Goal: Information Seeking & Learning: Learn about a topic

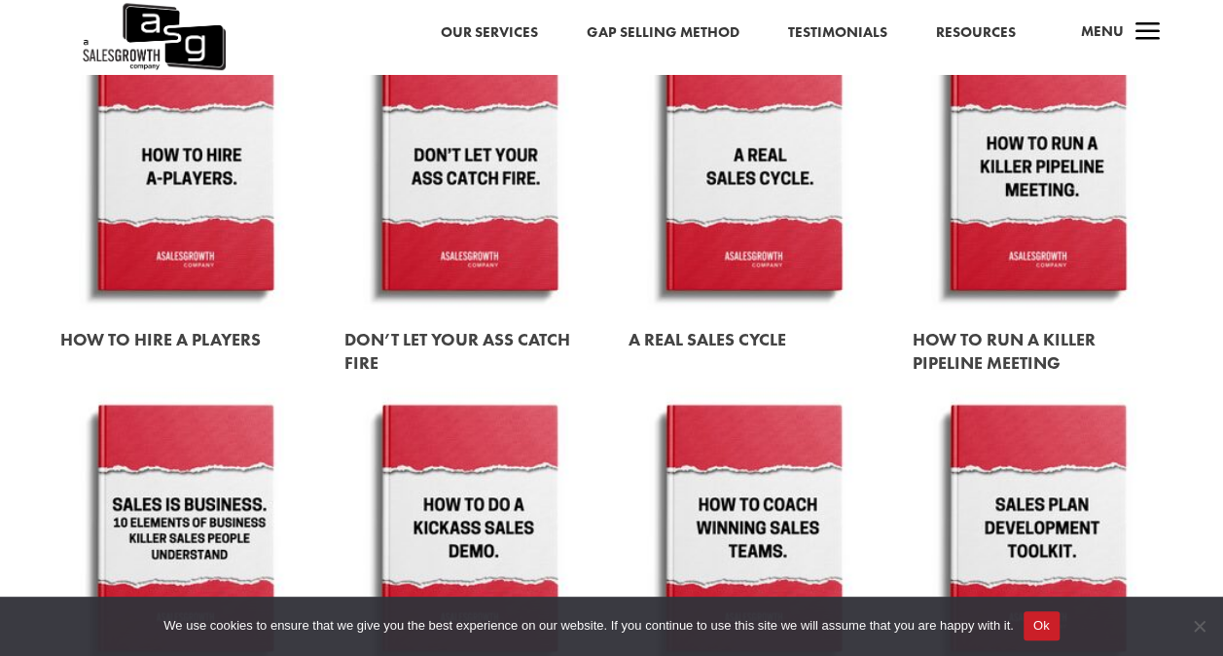
scroll to position [1946, 0]
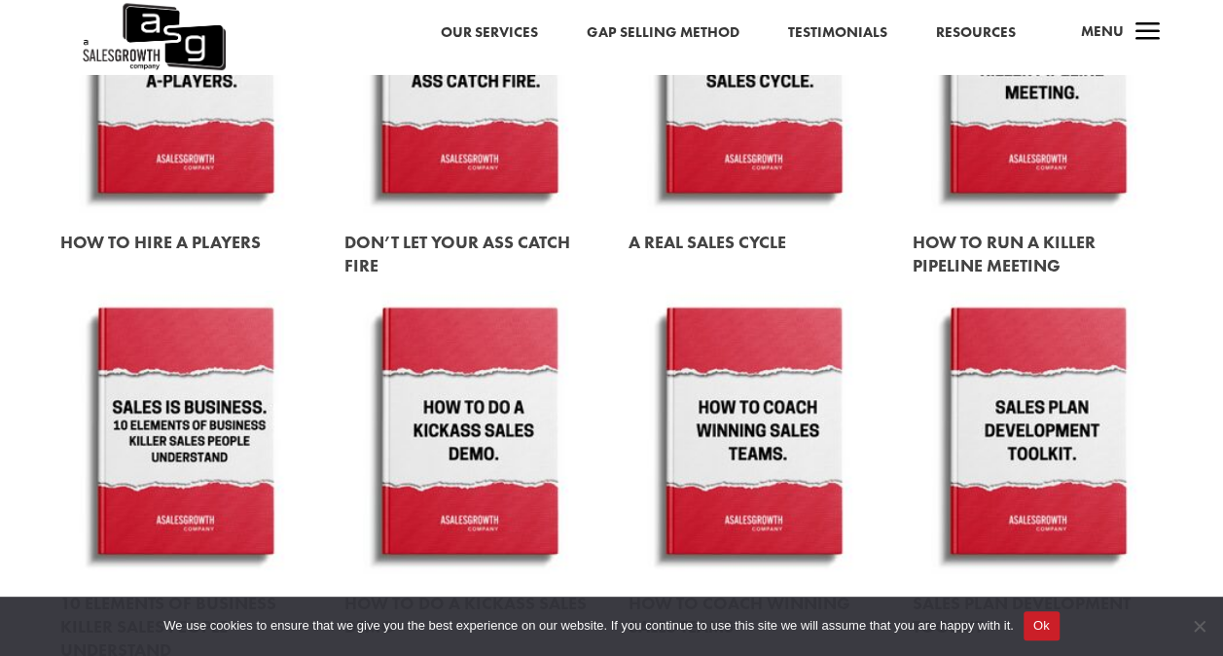
click at [490, 434] on link at bounding box center [469, 433] width 250 height 285
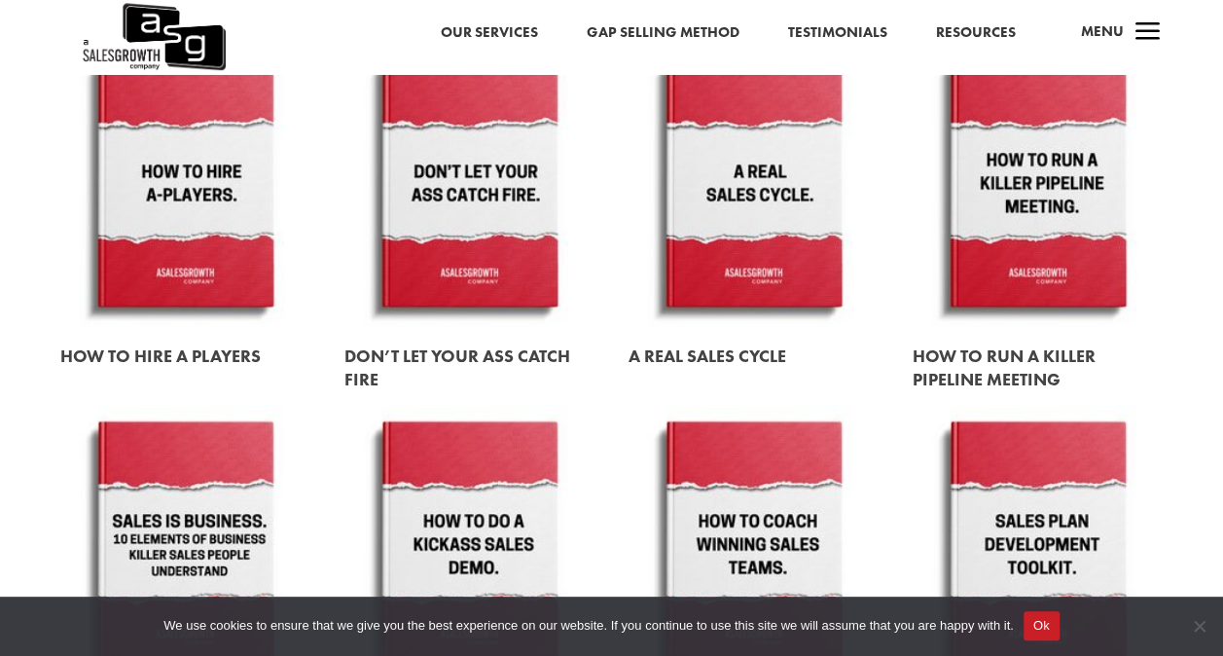
scroll to position [1849, 0]
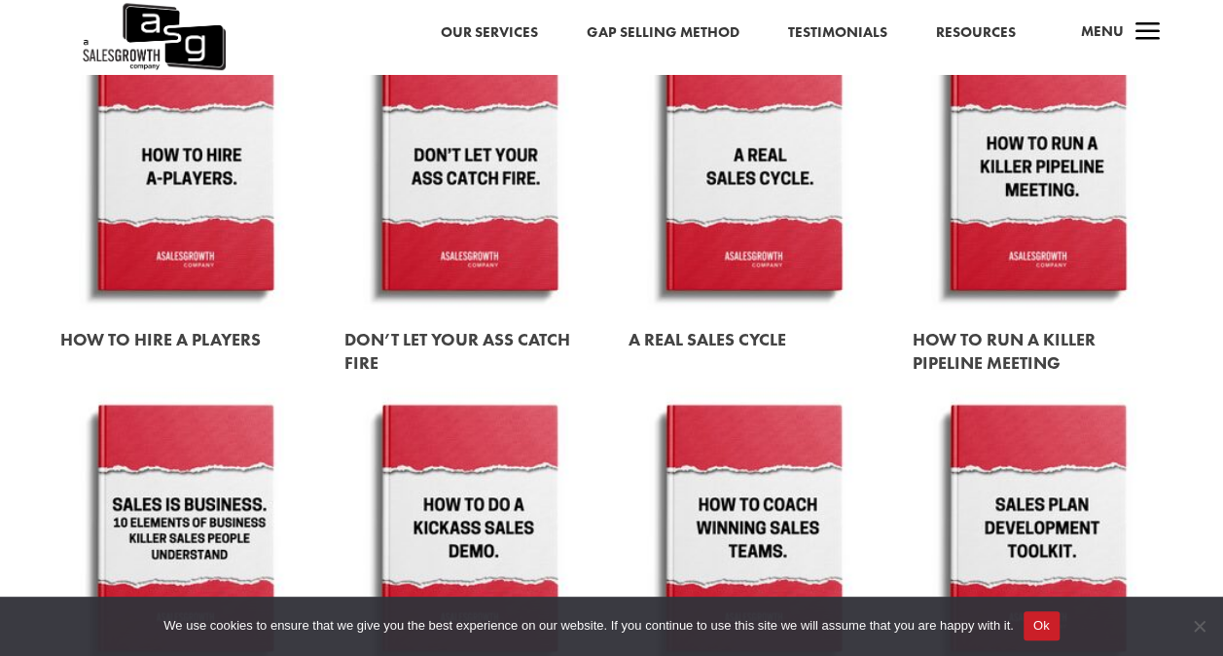
click at [1018, 190] on link at bounding box center [1038, 169] width 250 height 285
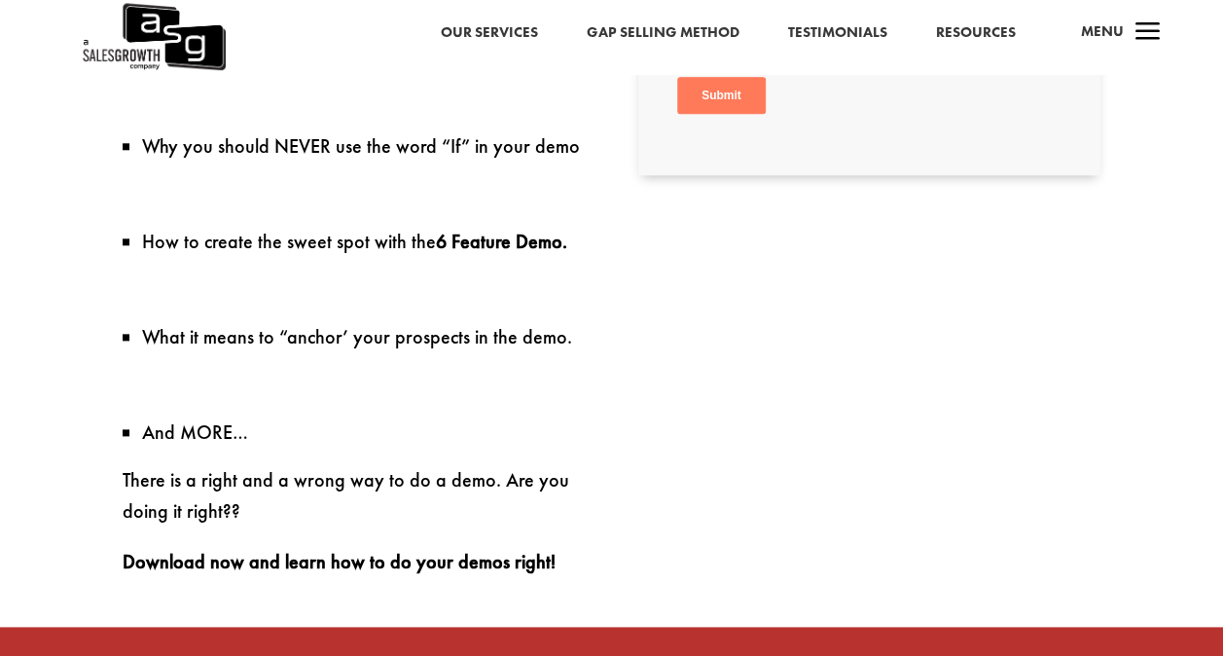
scroll to position [778, 0]
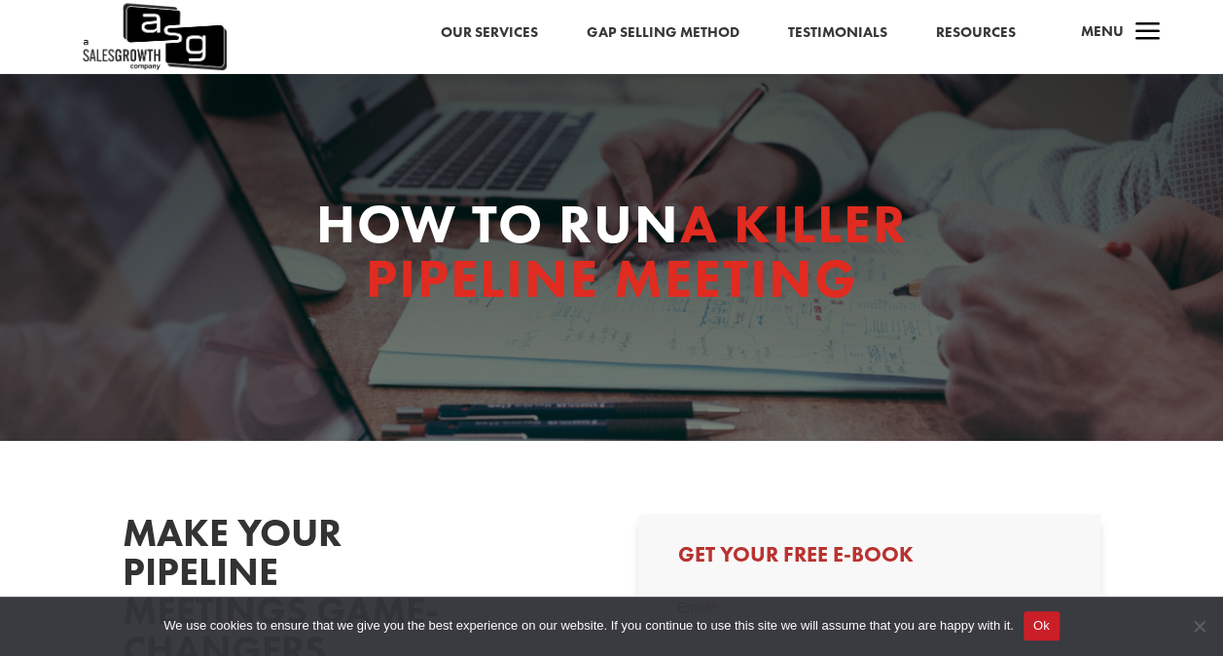
click at [512, 30] on link "Our Services" at bounding box center [489, 32] width 97 height 25
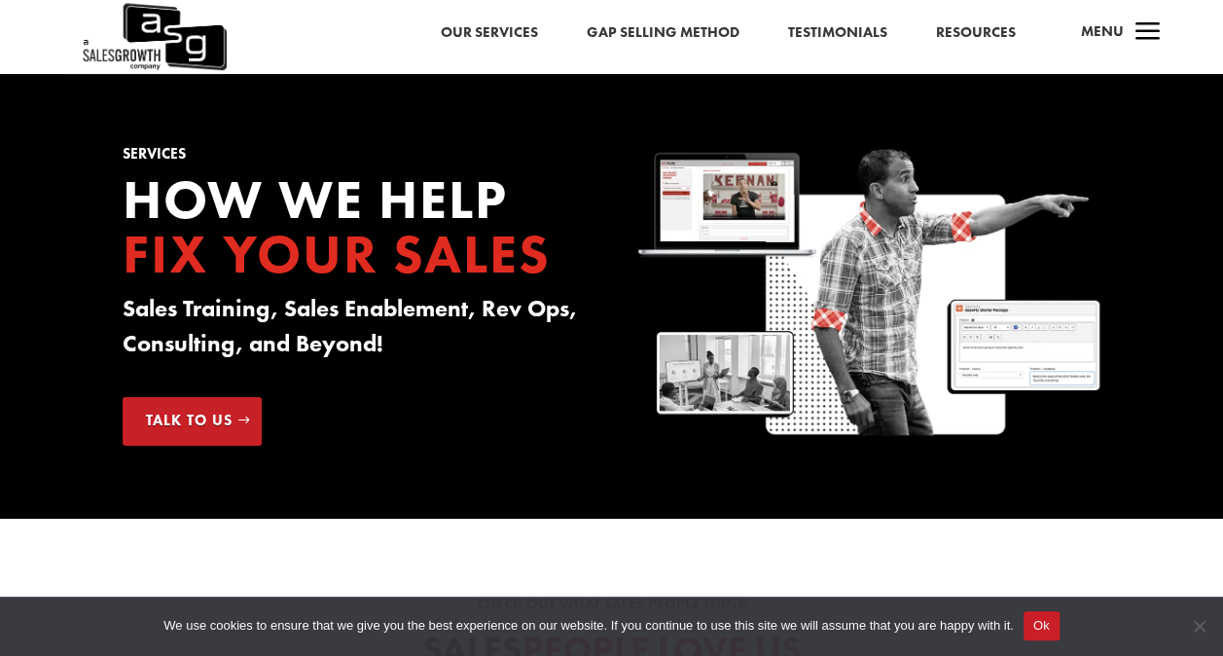
click at [1045, 627] on button "Ok" at bounding box center [1042, 625] width 36 height 29
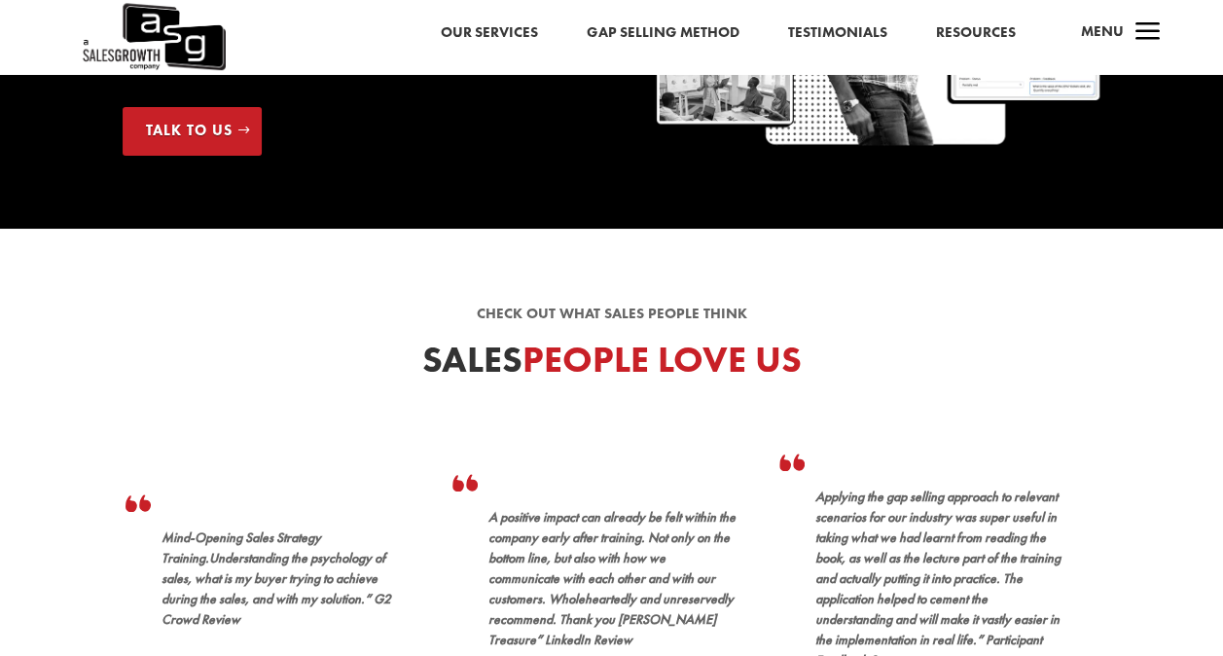
scroll to position [486, 0]
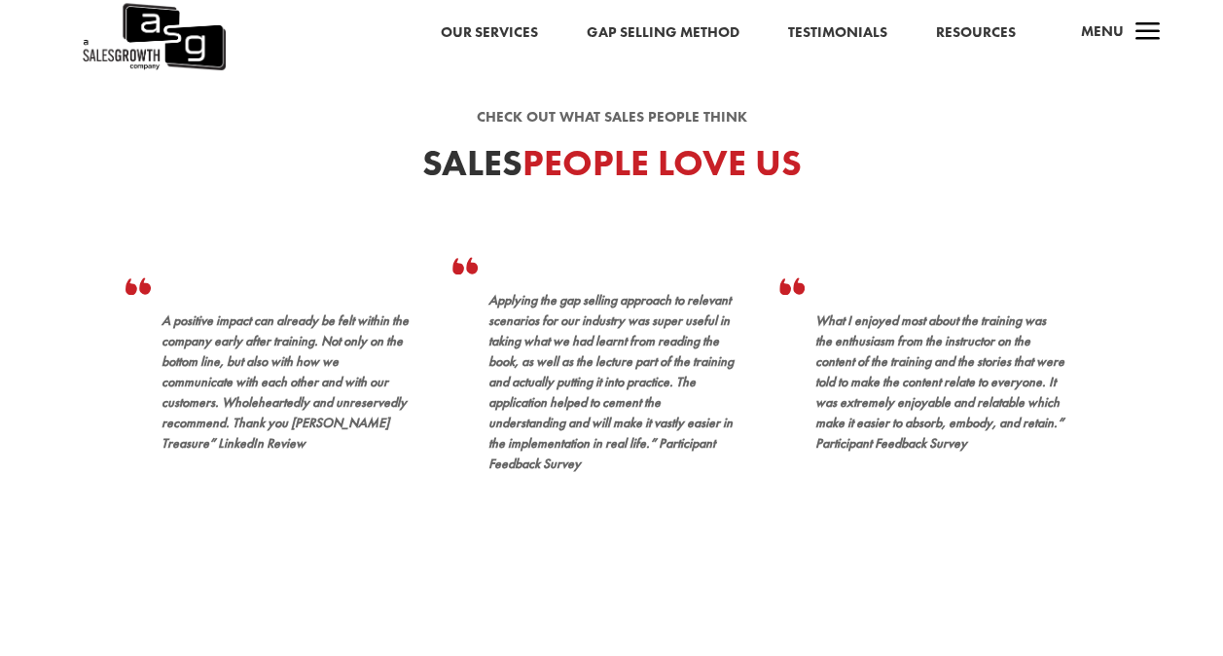
click at [90, 363] on div "Check out what sales people think Sales People Love Us A positive impact can al…" at bounding box center [611, 340] width 1223 height 617
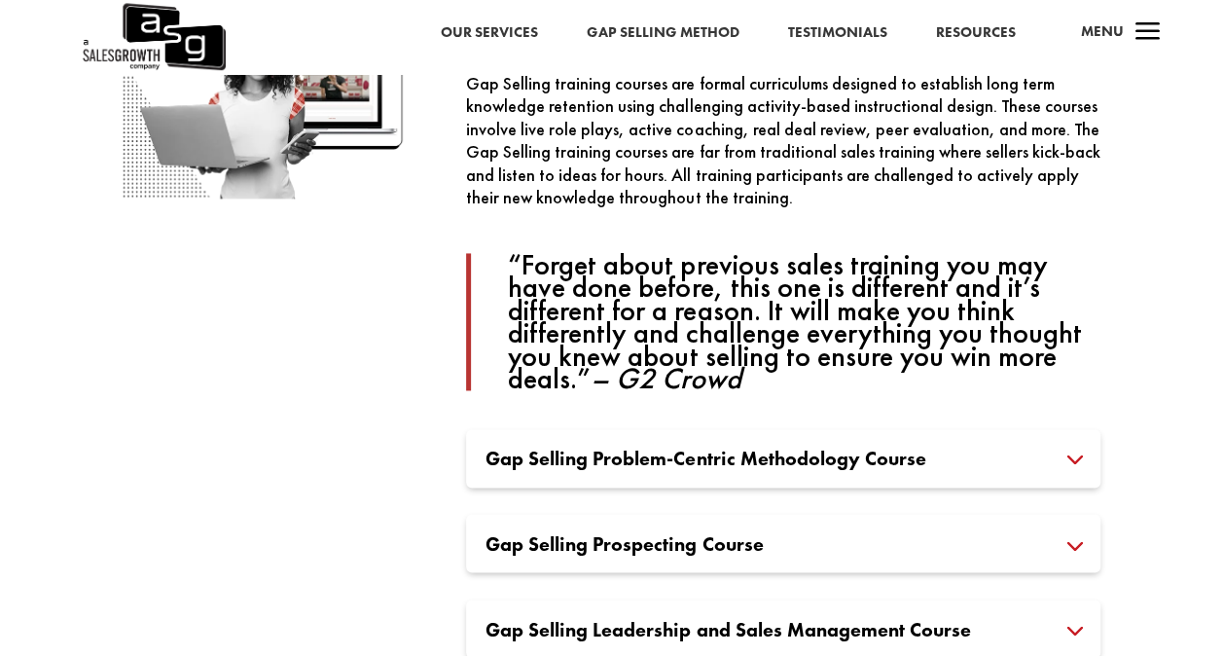
scroll to position [1362, 0]
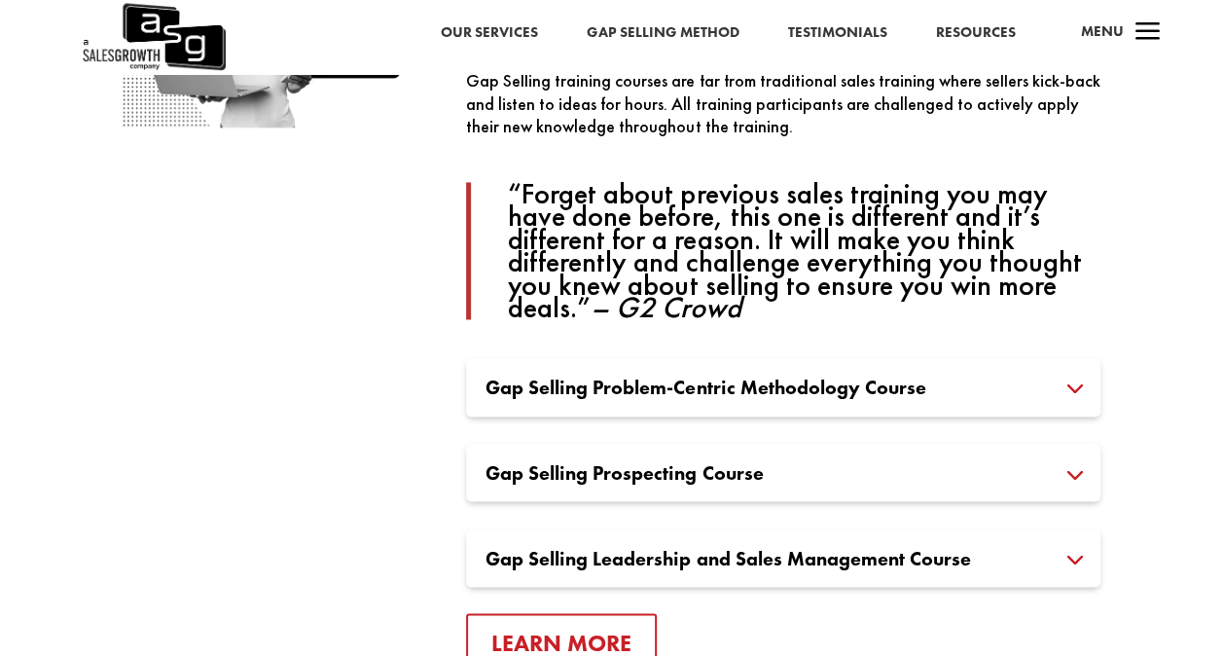
click at [1080, 385] on h3 "Gap Selling Problem-Centric Methodology Course" at bounding box center [782, 386] width 595 height 19
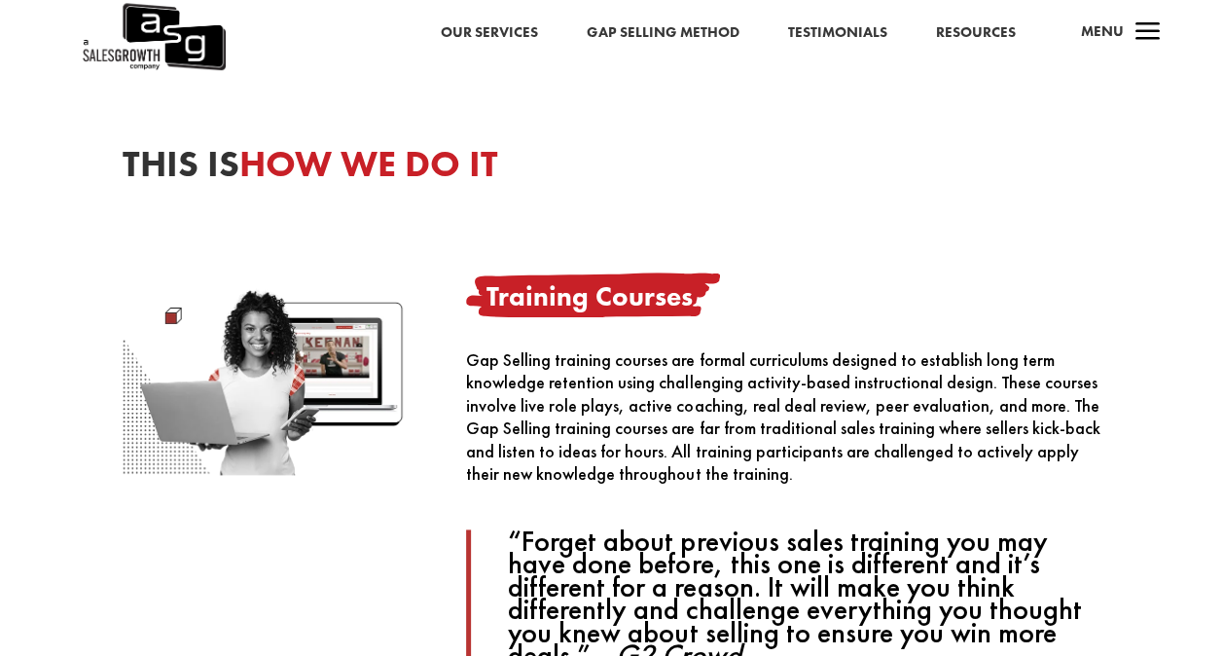
scroll to position [876, 0]
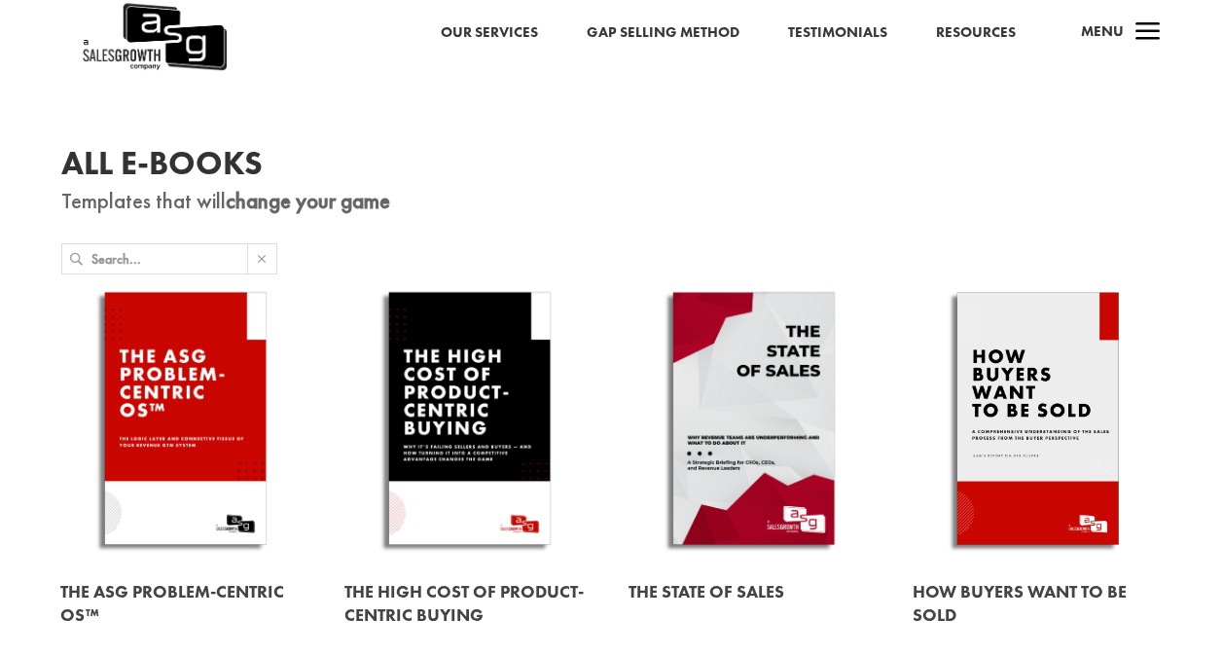
click at [198, 385] on link at bounding box center [185, 421] width 250 height 285
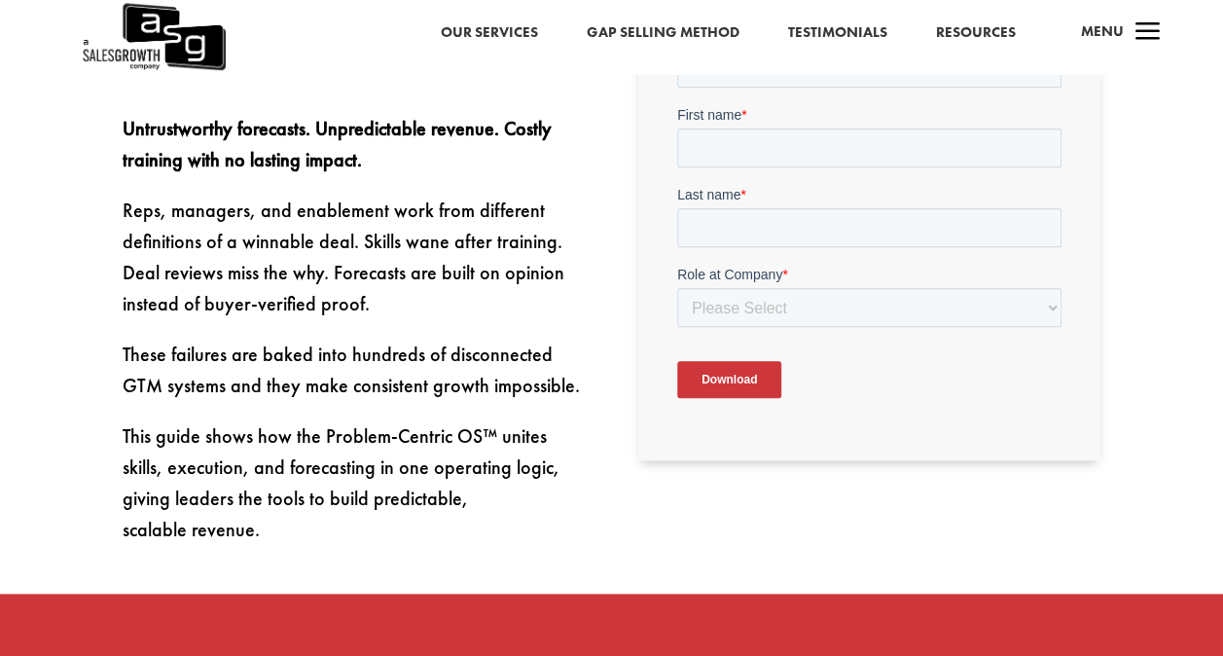
scroll to position [292, 0]
